Goal: Task Accomplishment & Management: Manage account settings

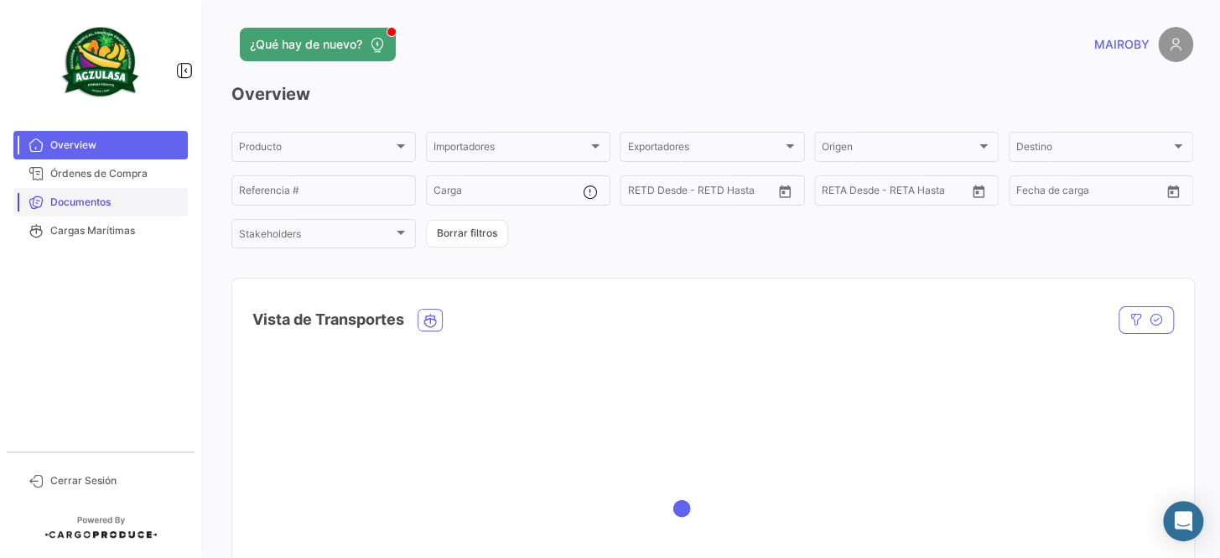
click at [96, 200] on span "Documentos" at bounding box center [115, 202] width 131 height 15
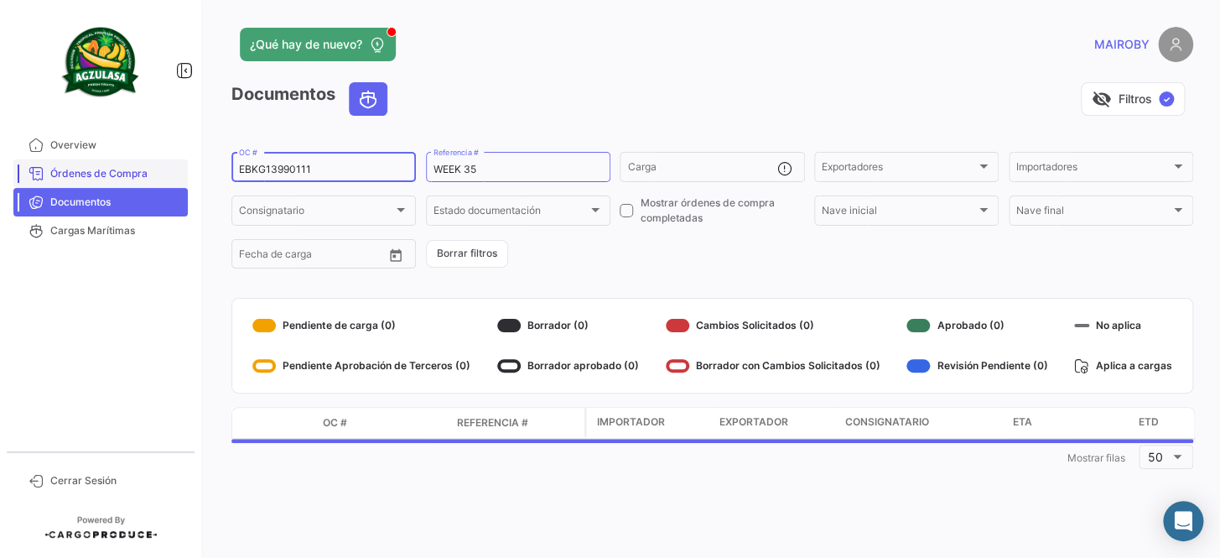
drag, startPoint x: 341, startPoint y: 168, endPoint x: 128, endPoint y: 176, distance: 213.1
click at [128, 176] on mat-sidenav-container "Overview Órdenes de Compra Documentos Cargas Marítimas Cerrar Sesión ¿Qué hay d…" at bounding box center [610, 279] width 1220 height 558
paste input "6428358850"
type input "6428358850"
click at [641, 255] on form "6428358850 OC # WEEK 35 Referencia # Carga Exportadores Exportadores Importador…" at bounding box center [712, 210] width 962 height 122
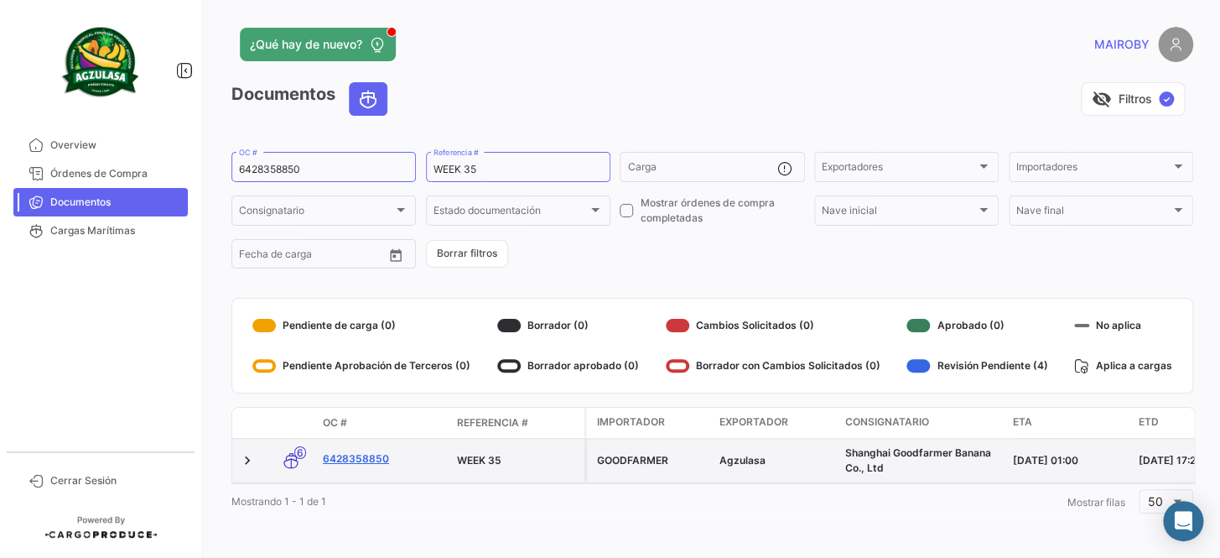
click at [351, 460] on link "6428358850" at bounding box center [383, 458] width 121 height 15
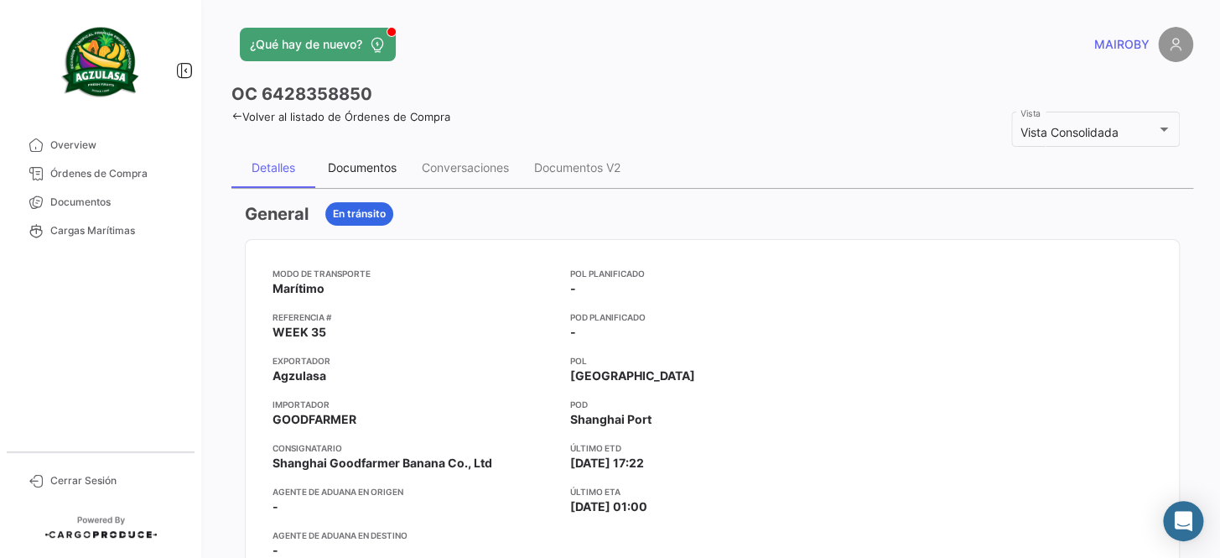
click at [344, 164] on div "Documentos" at bounding box center [362, 167] width 69 height 14
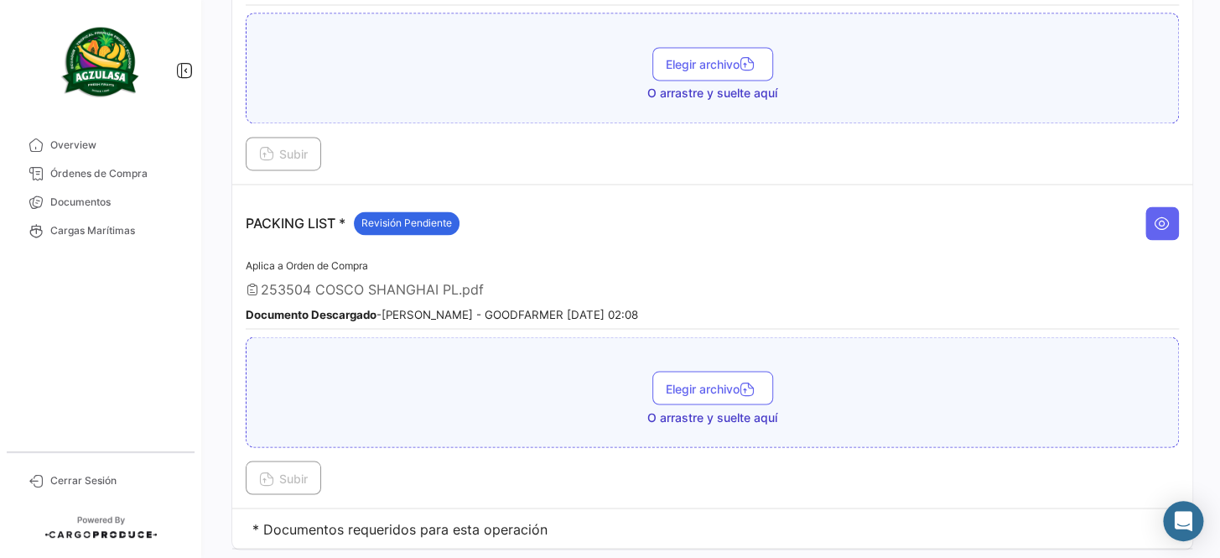
scroll to position [1094, 0]
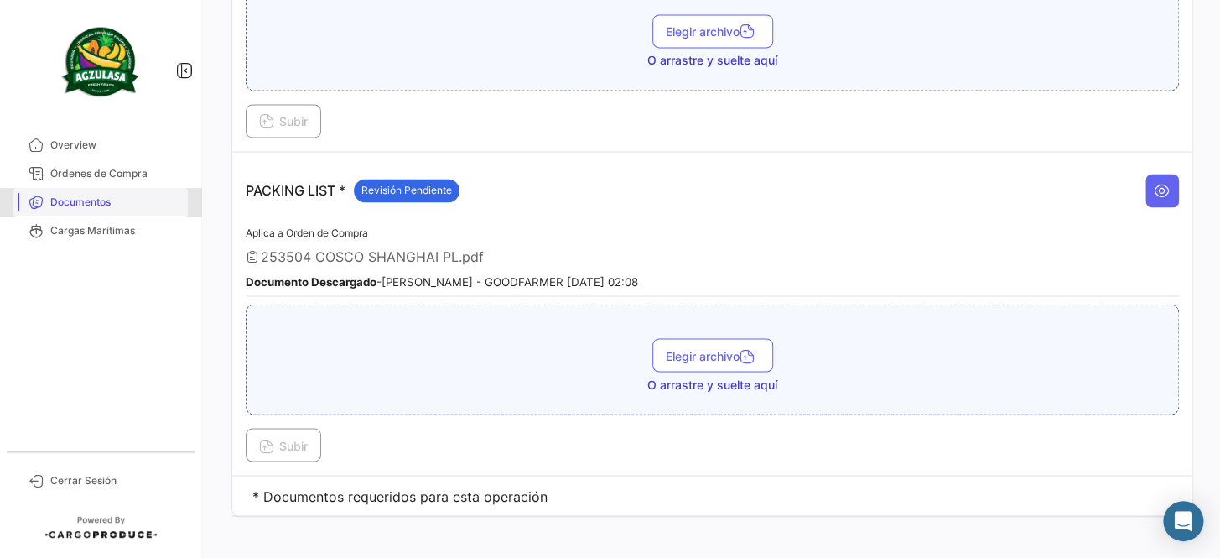
click at [125, 212] on link "Documentos" at bounding box center [100, 202] width 174 height 29
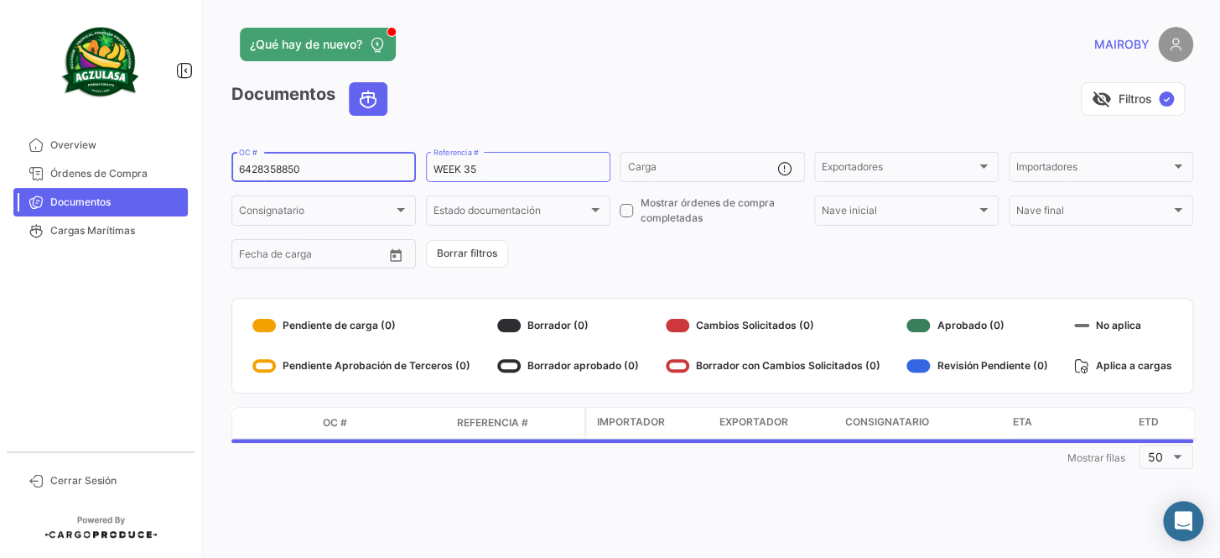
drag, startPoint x: 308, startPoint y: 169, endPoint x: 197, endPoint y: 173, distance: 110.8
click at [197, 173] on mat-sidenav-container "Overview Órdenes de Compra Documentos Cargas Marítimas Cerrar Sesión ¿Qué hay d…" at bounding box center [610, 279] width 1220 height 558
paste input "GQL0412019"
type input "GQL0412019"
click at [646, 239] on form "GQL0412019 OC # WEEK 35 Referencia # Carga Exportadores Exportadores Importador…" at bounding box center [712, 210] width 962 height 122
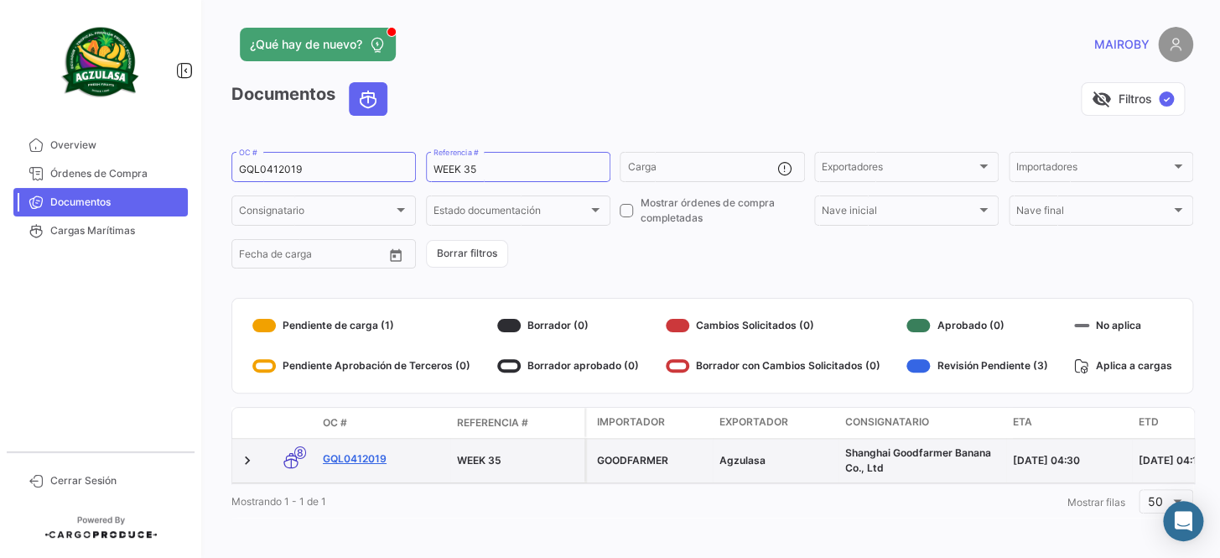
click at [375, 459] on link "GQL0412019" at bounding box center [383, 458] width 121 height 15
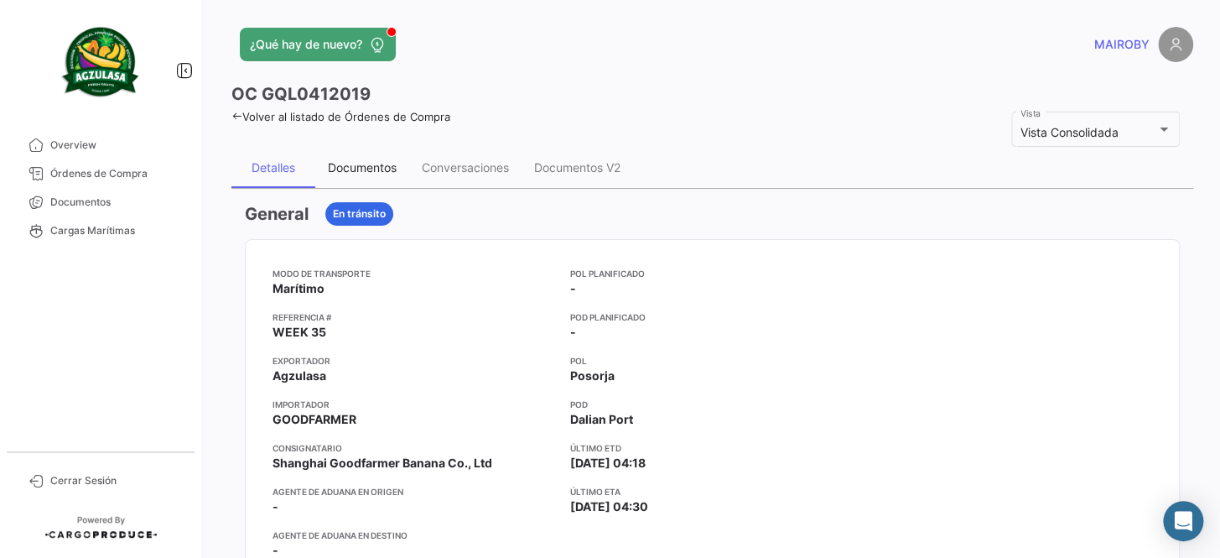
click at [380, 173] on div "Documentos" at bounding box center [362, 167] width 69 height 14
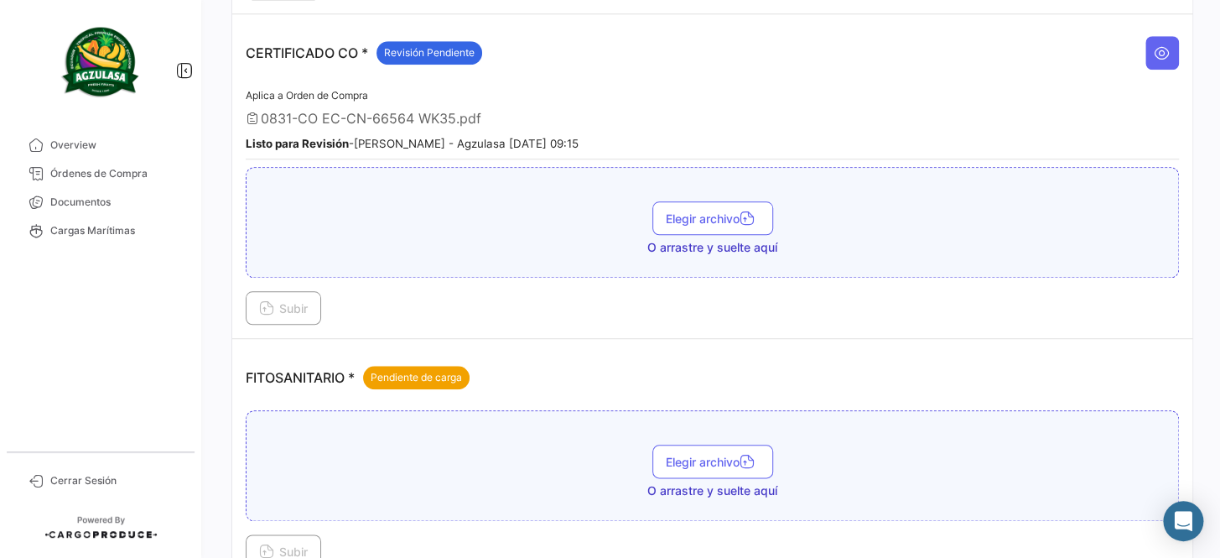
scroll to position [610, 0]
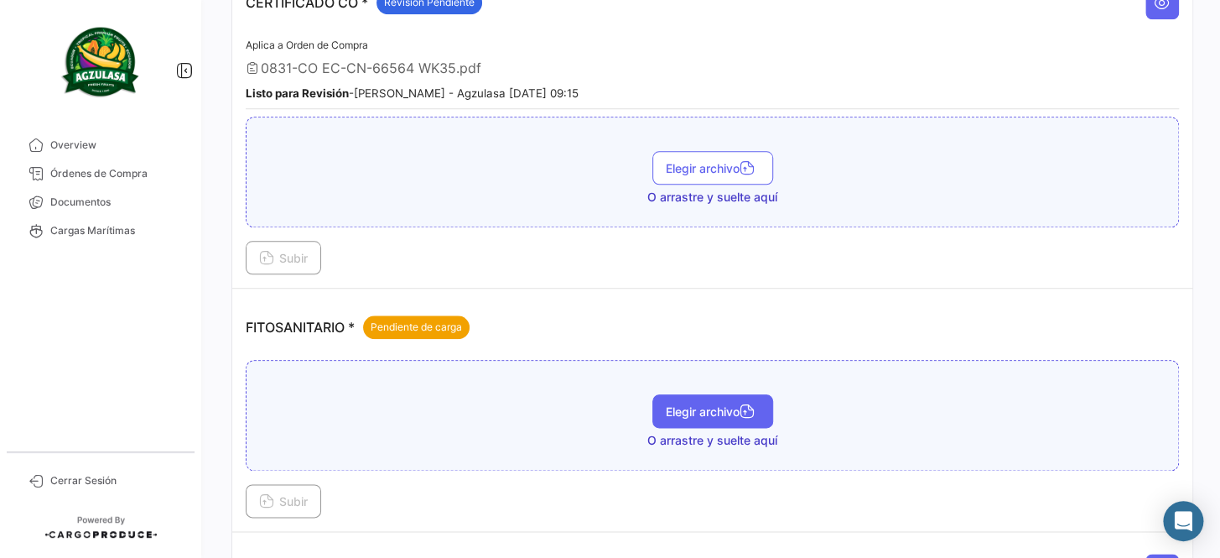
click at [673, 410] on span "Elegir archivo" at bounding box center [713, 411] width 94 height 14
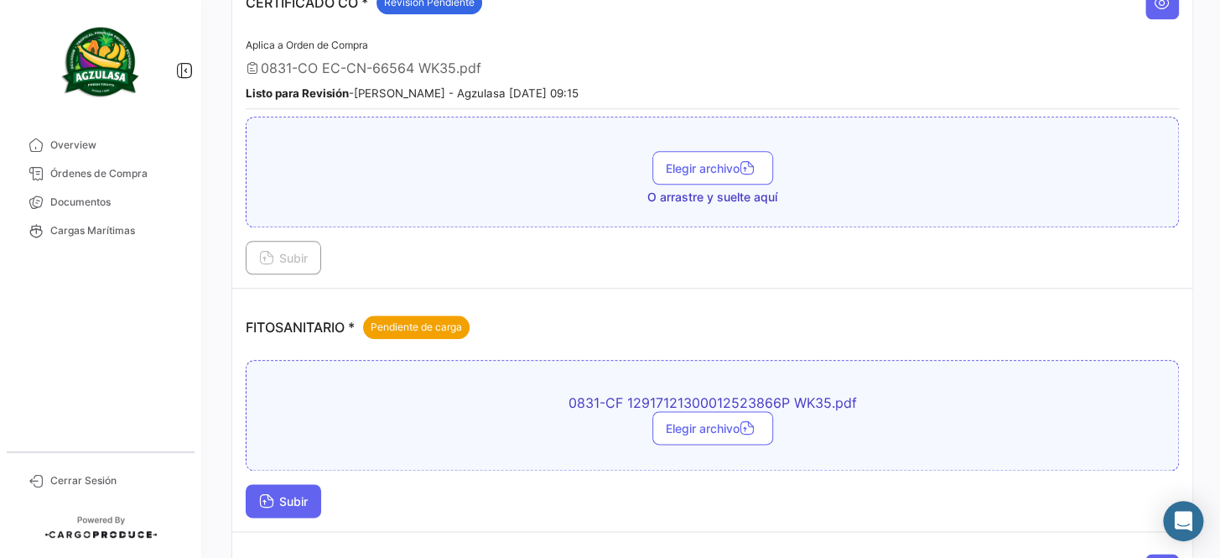
click at [300, 484] on button "Subir" at bounding box center [283, 501] width 75 height 34
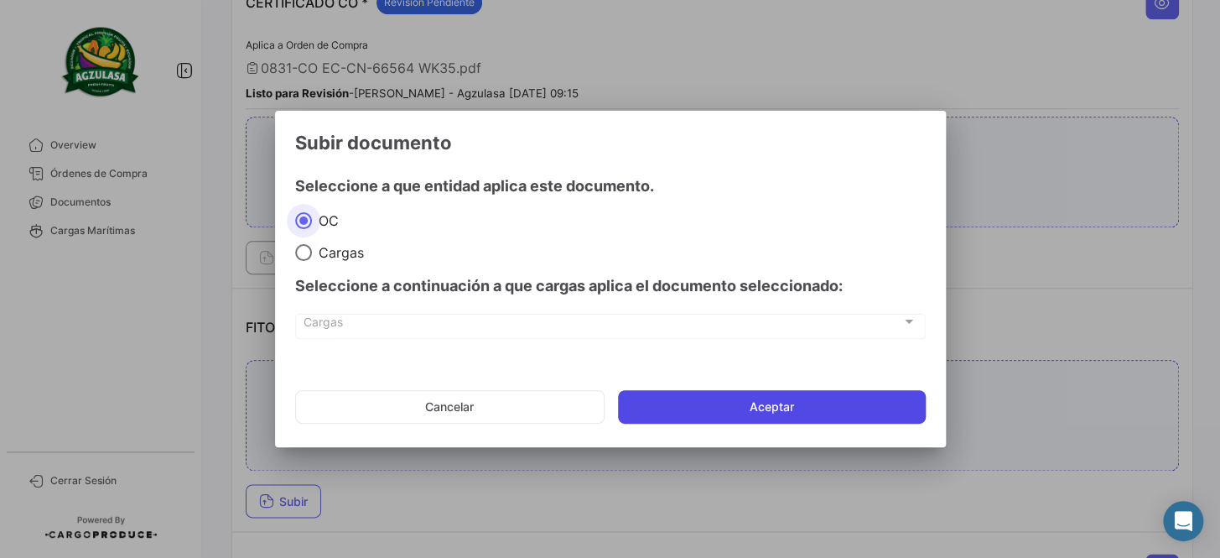
click at [839, 402] on button "Aceptar" at bounding box center [772, 407] width 308 height 34
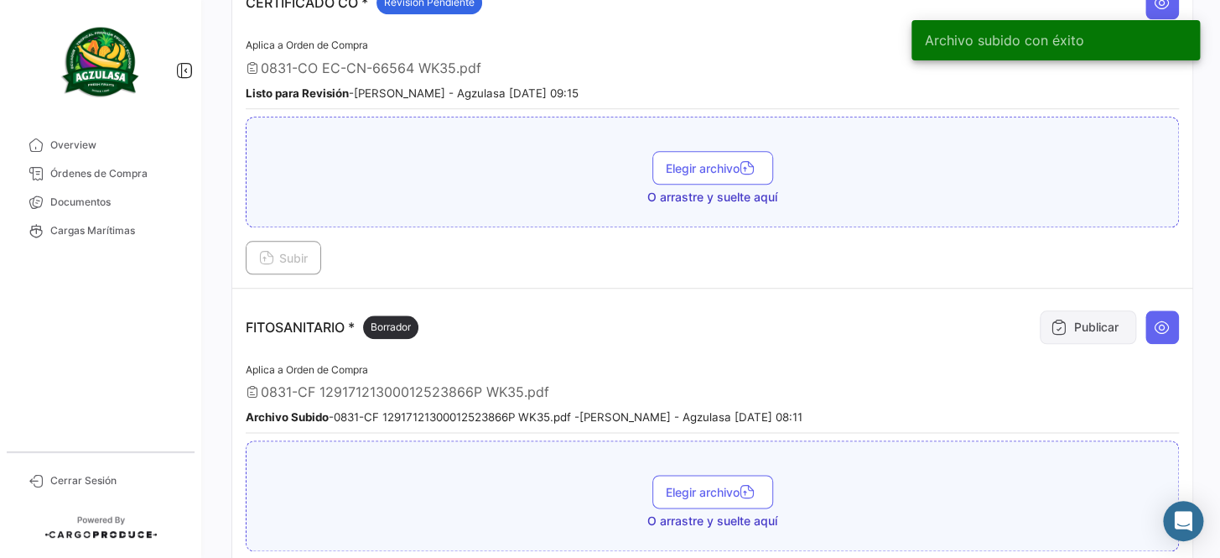
click at [1074, 310] on button "Publicar" at bounding box center [1088, 327] width 96 height 34
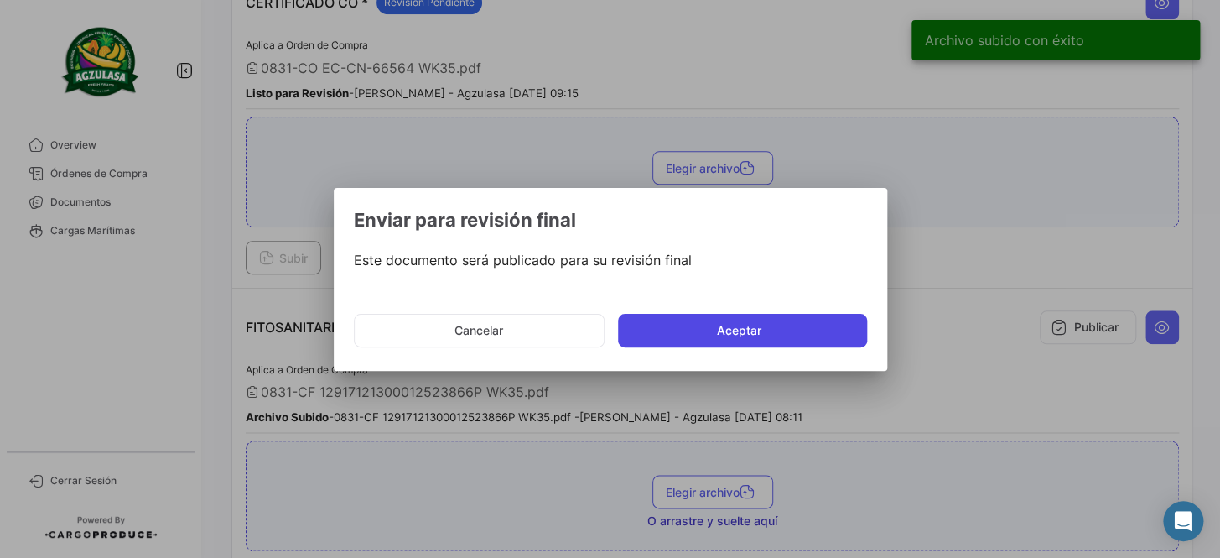
click at [696, 317] on button "Aceptar" at bounding box center [742, 331] width 249 height 34
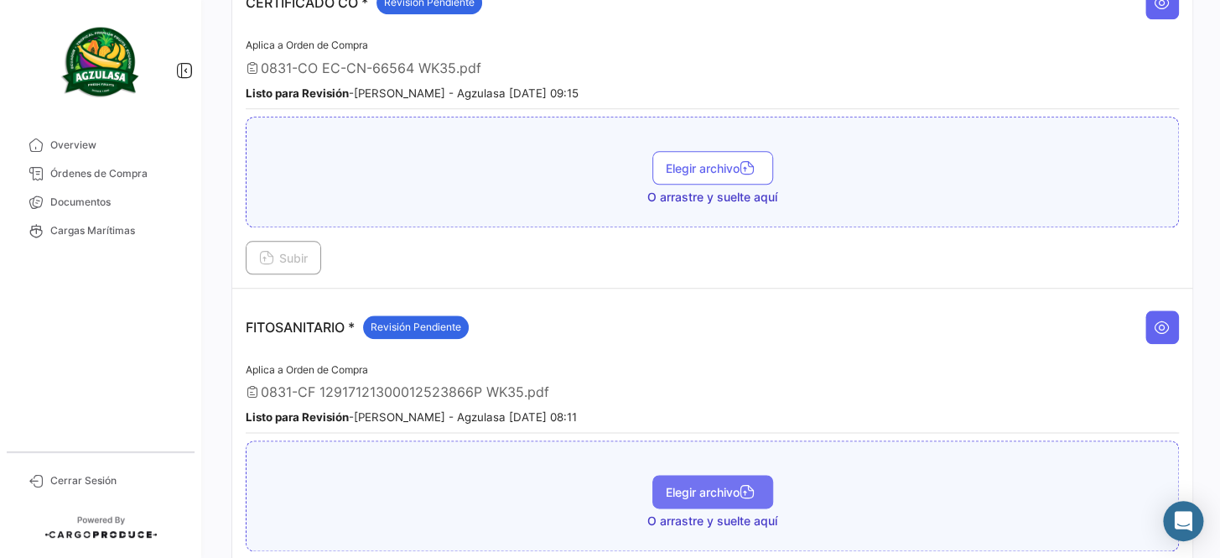
click at [704, 485] on span "Elegir archivo" at bounding box center [713, 492] width 94 height 14
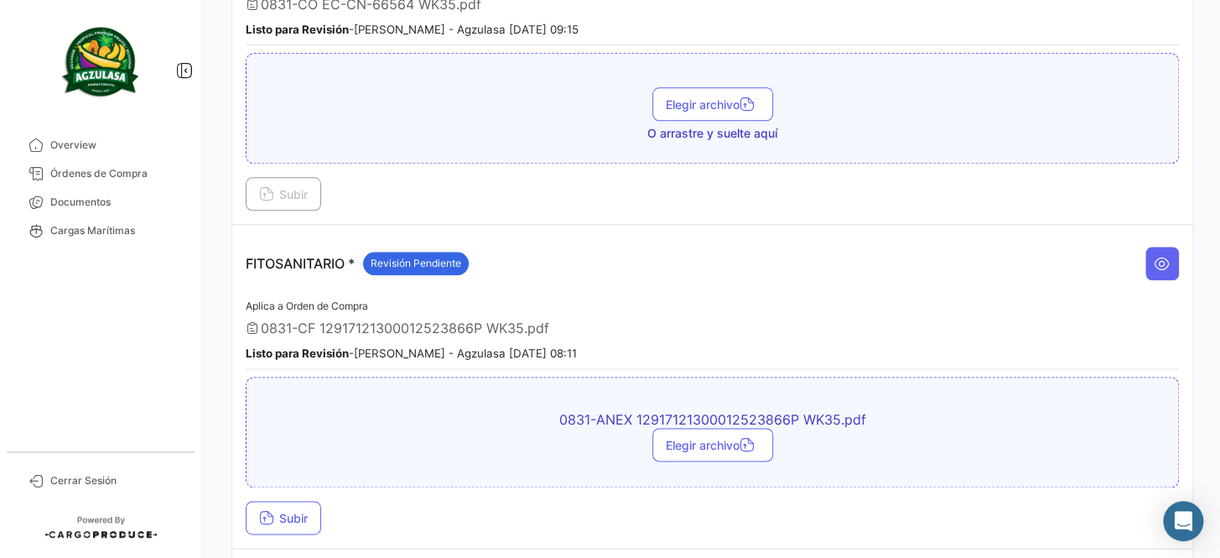
scroll to position [762, 0]
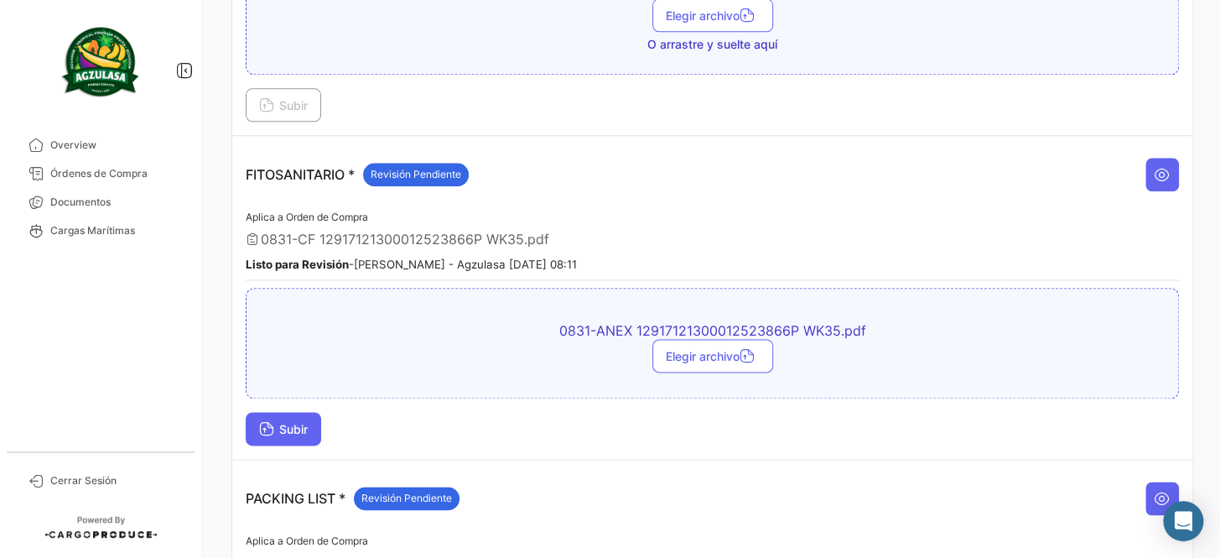
click at [291, 429] on button "Subir" at bounding box center [283, 429] width 75 height 34
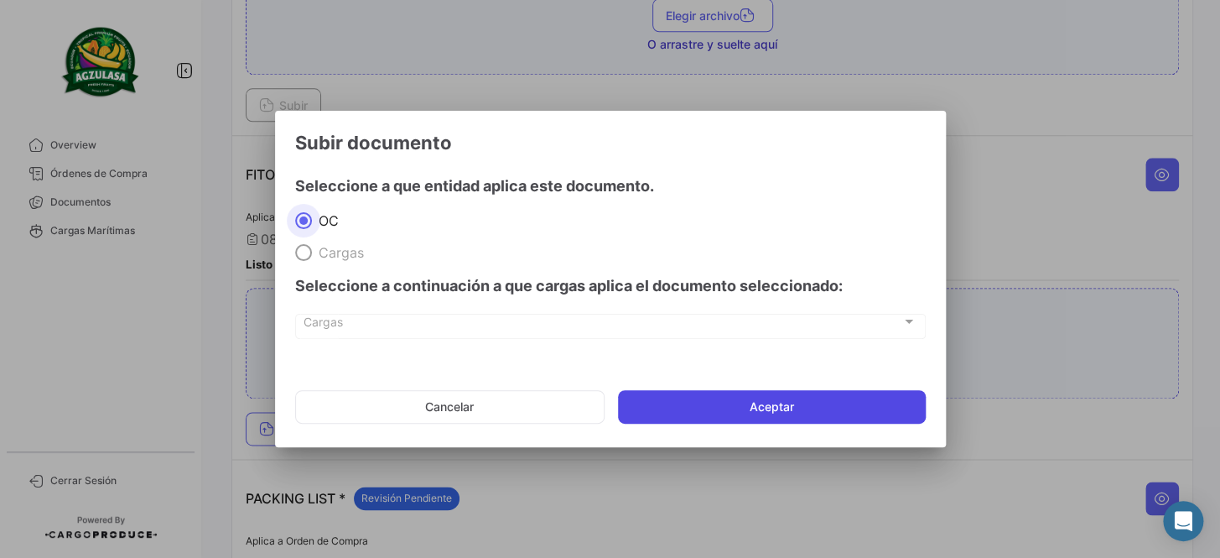
click at [804, 402] on button "Aceptar" at bounding box center [772, 407] width 308 height 34
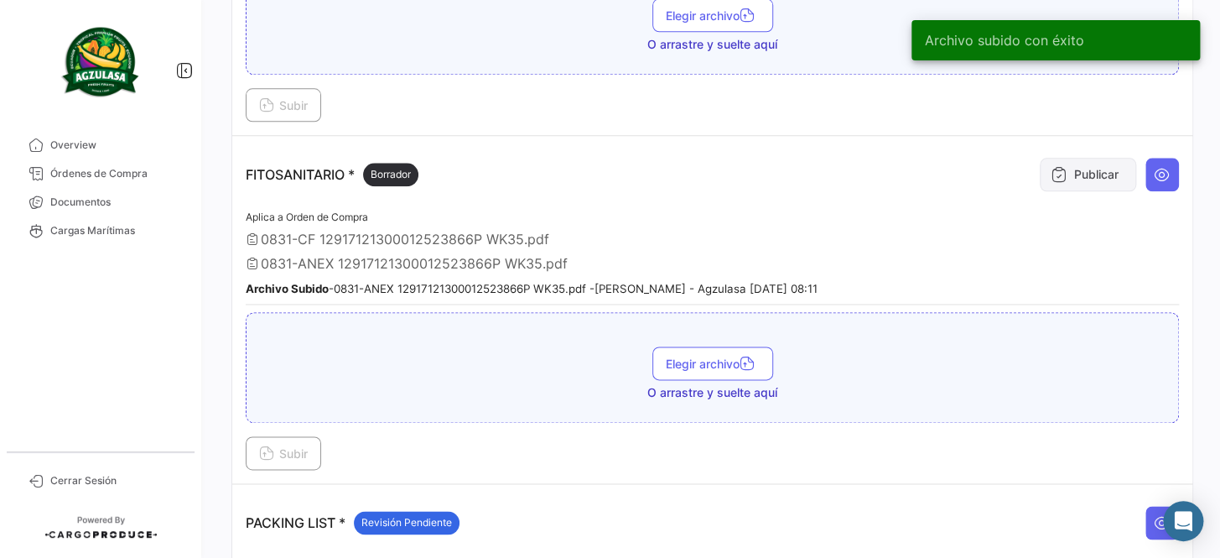
click at [1051, 175] on icon at bounding box center [1059, 174] width 17 height 17
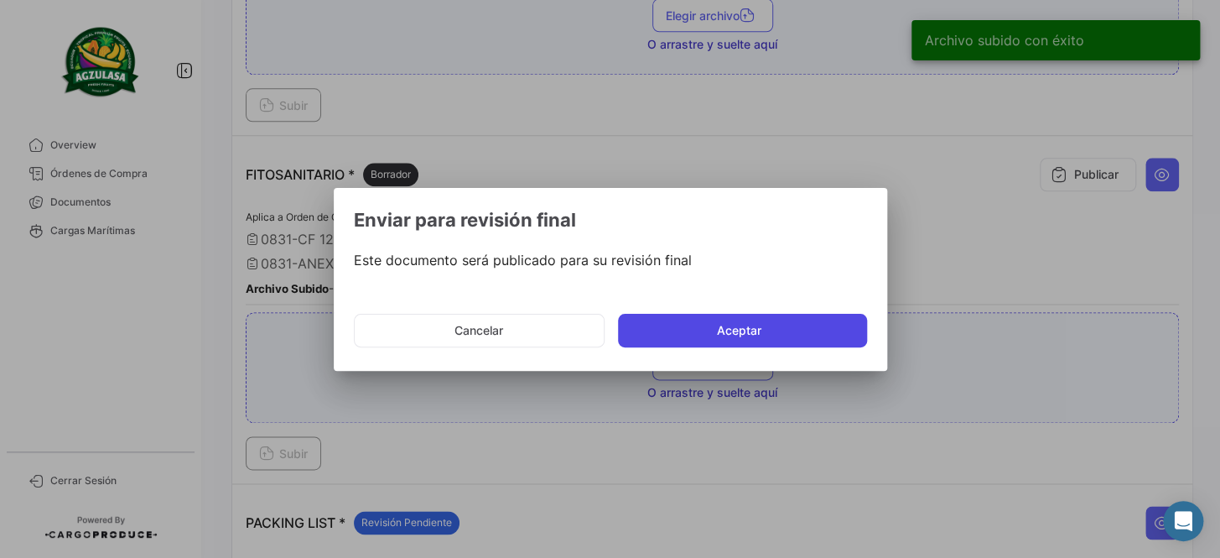
click at [677, 330] on button "Aceptar" at bounding box center [742, 331] width 249 height 34
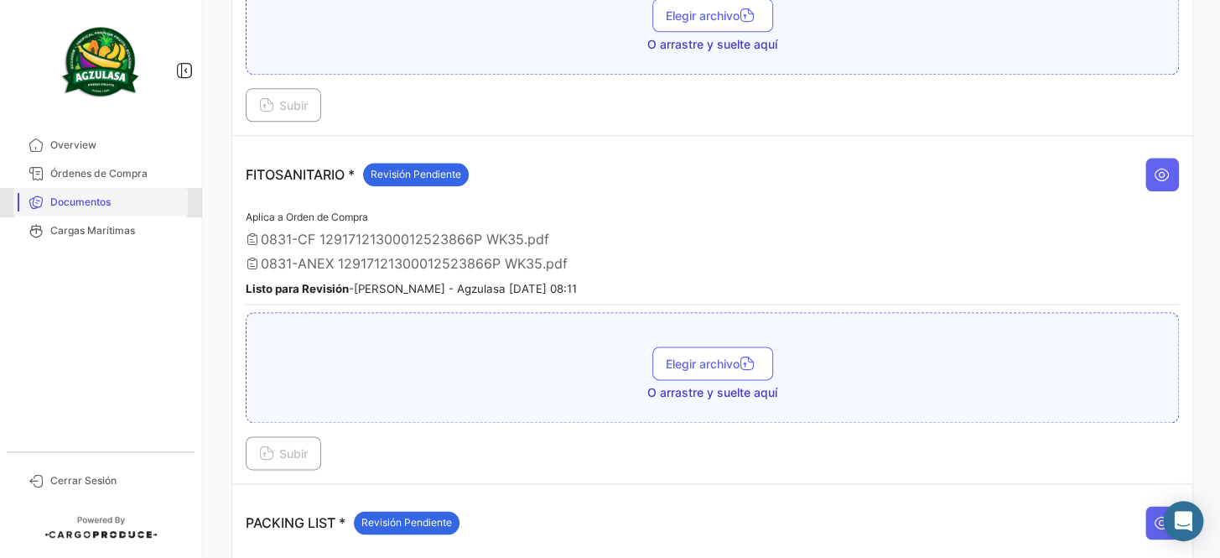
click at [85, 197] on span "Documentos" at bounding box center [115, 202] width 131 height 15
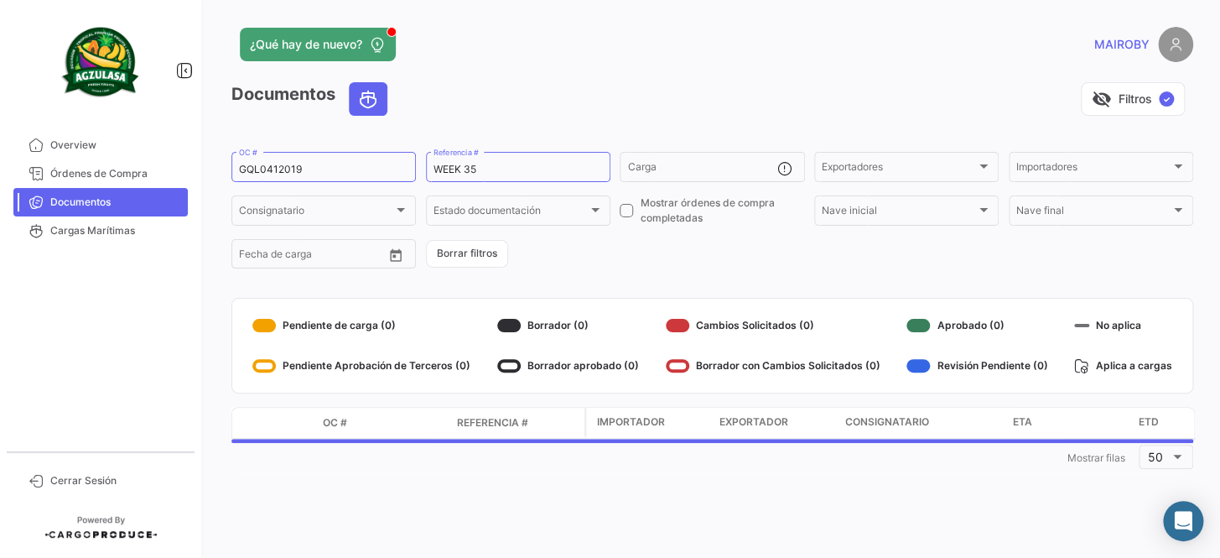
click at [222, 172] on div "¿Qué hay de nuevo? [PERSON_NAME] Documentos visibility_off Filtros ✓ GQL0412019…" at bounding box center [712, 279] width 1015 height 558
paste input "258592576"
type input "258592576"
click at [670, 243] on form "258592576 OC # WEEK 35 Referencia # Carga Exportadores Exportadores Importadore…" at bounding box center [712, 210] width 962 height 122
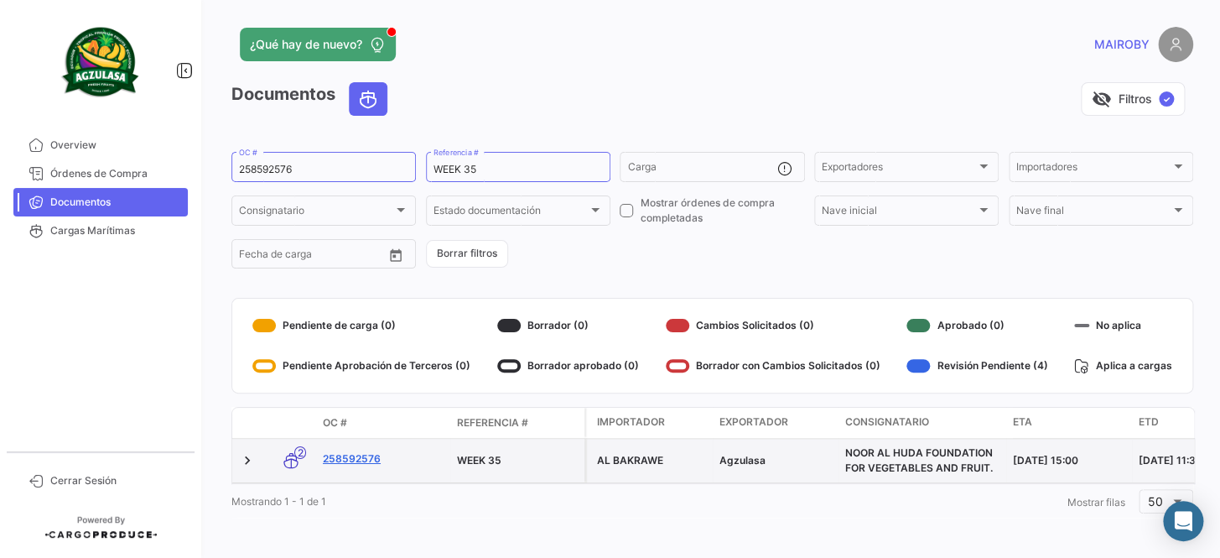
drag, startPoint x: 647, startPoint y: 246, endPoint x: 362, endPoint y: 459, distance: 355.9
click at [362, 459] on link "258592576" at bounding box center [383, 458] width 121 height 15
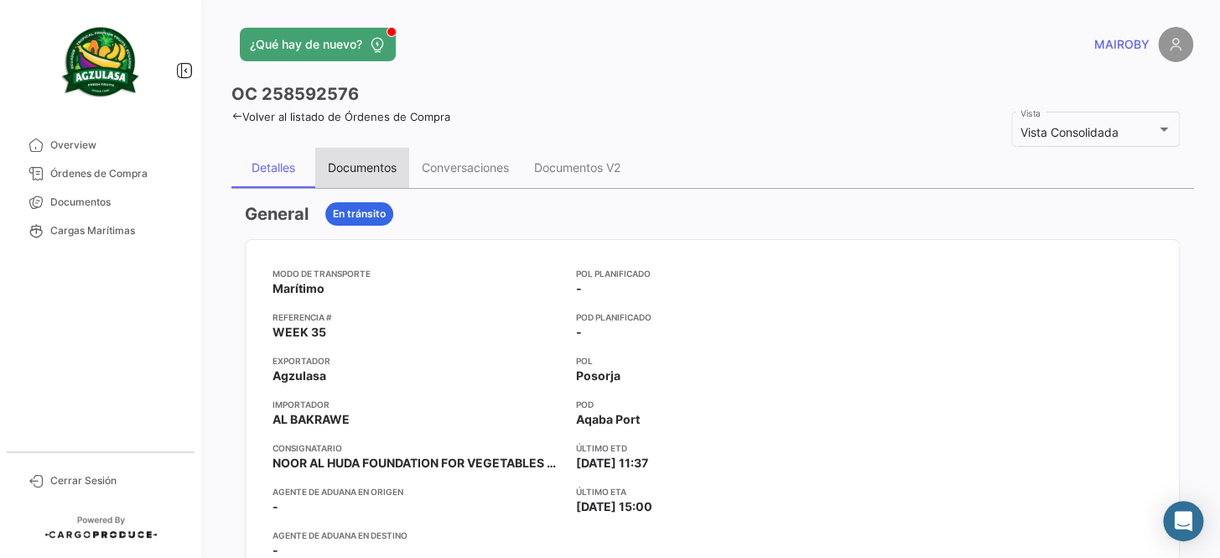
click at [362, 162] on div "Documentos" at bounding box center [362, 167] width 69 height 14
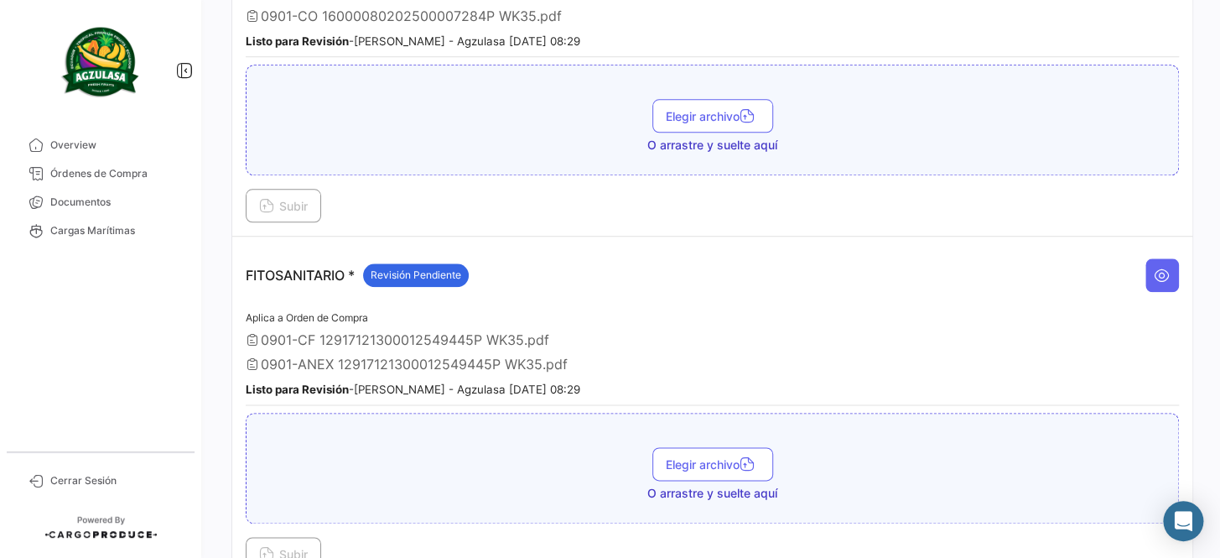
scroll to position [686, 0]
